Goal: Find specific page/section: Find specific page/section

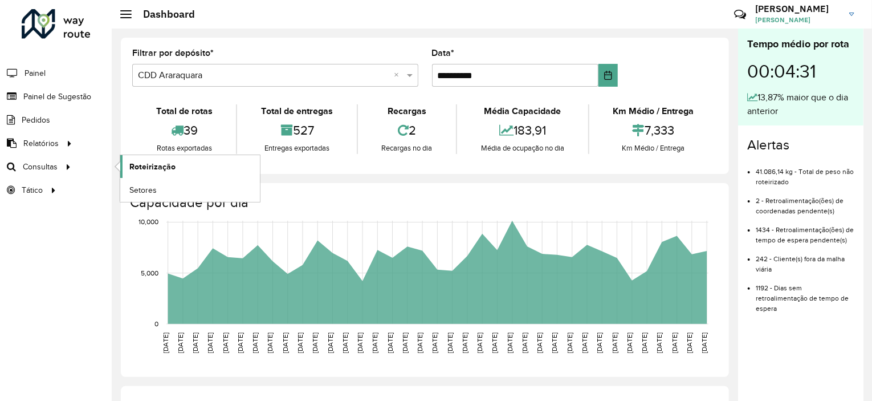
click at [150, 170] on span "Roteirização" at bounding box center [152, 167] width 46 height 12
click at [140, 184] on span "Setores" at bounding box center [143, 190] width 28 height 12
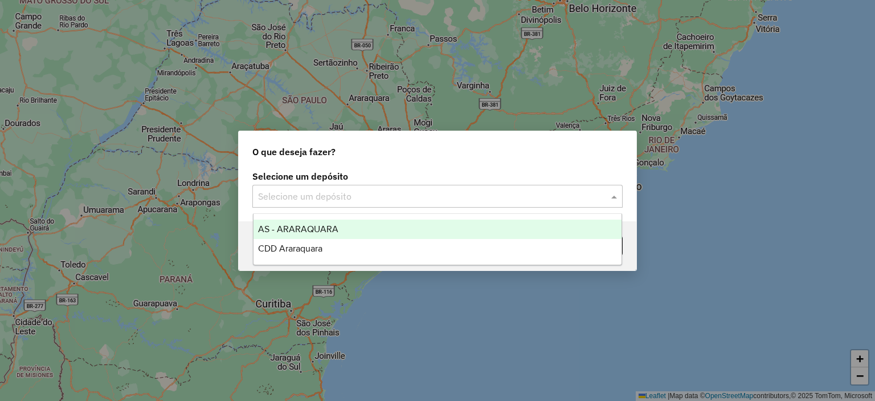
click at [484, 193] on input "text" at bounding box center [426, 197] width 336 height 14
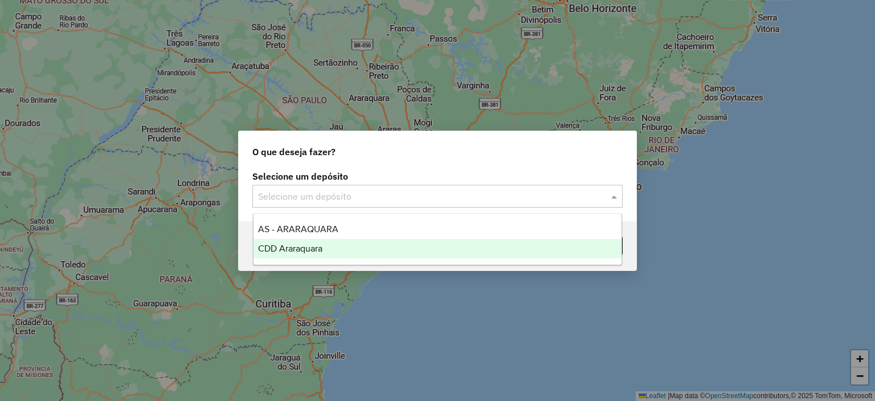
click at [362, 251] on div "CDD Araraquara" at bounding box center [438, 248] width 369 height 19
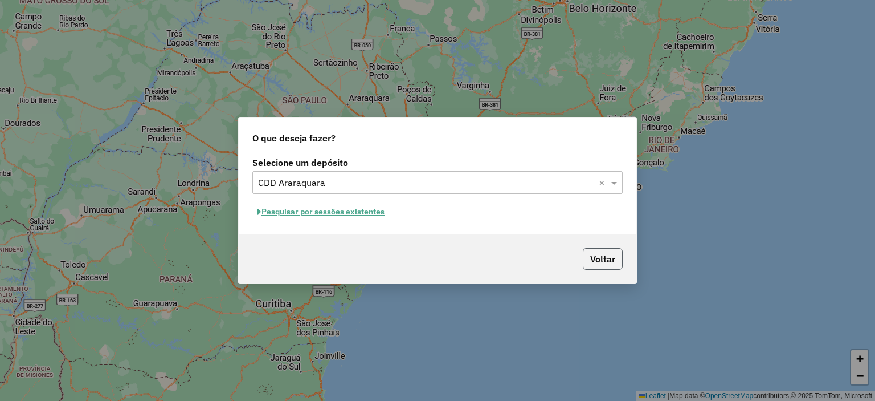
click at [597, 257] on button "Voltar" at bounding box center [603, 259] width 40 height 22
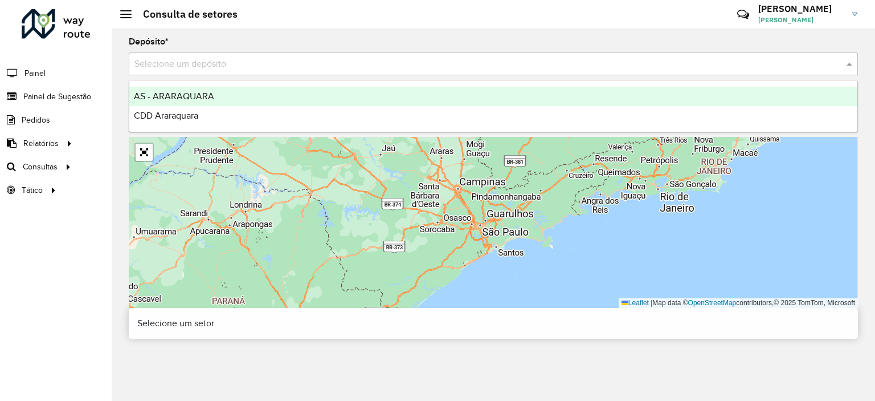
click at [392, 63] on input "text" at bounding box center [481, 65] width 695 height 14
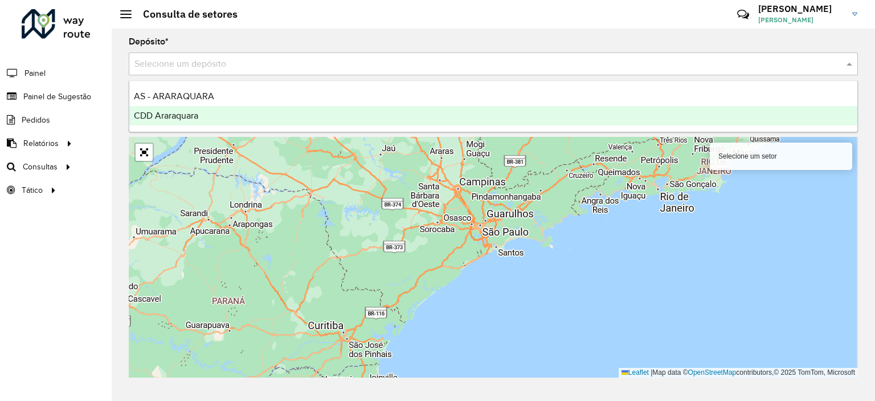
click at [304, 114] on div "CDD Araraquara" at bounding box center [493, 115] width 728 height 19
